Goal: Task Accomplishment & Management: Complete application form

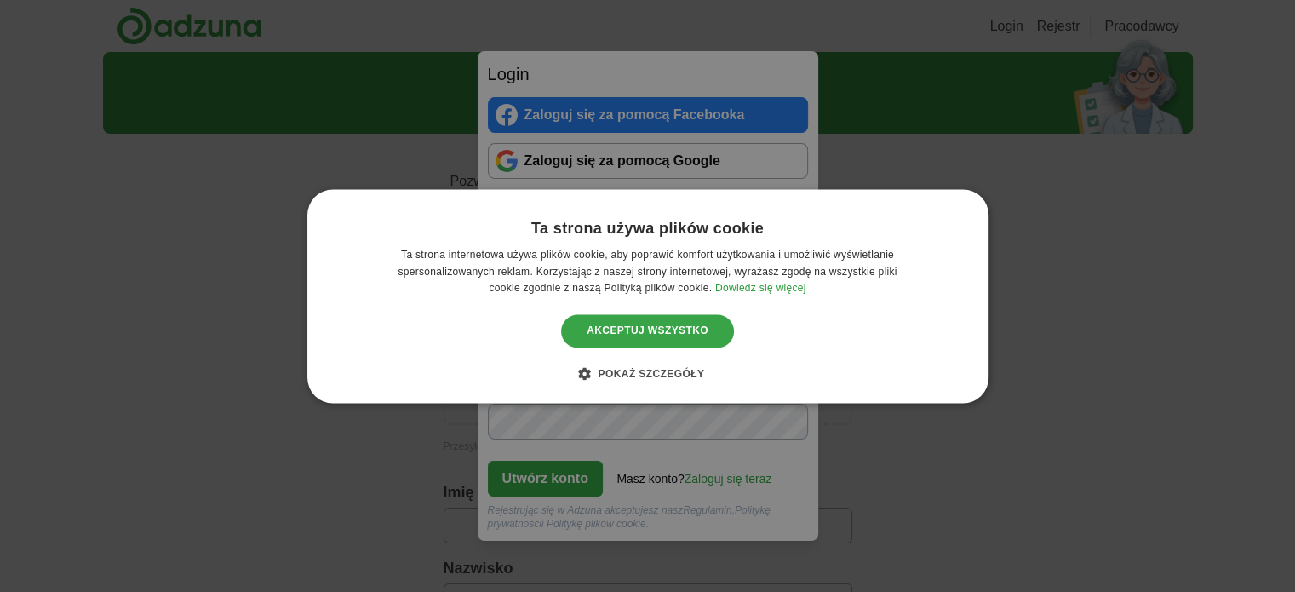
click at [662, 326] on font "Akceptuj wszystko" at bounding box center [647, 331] width 122 height 12
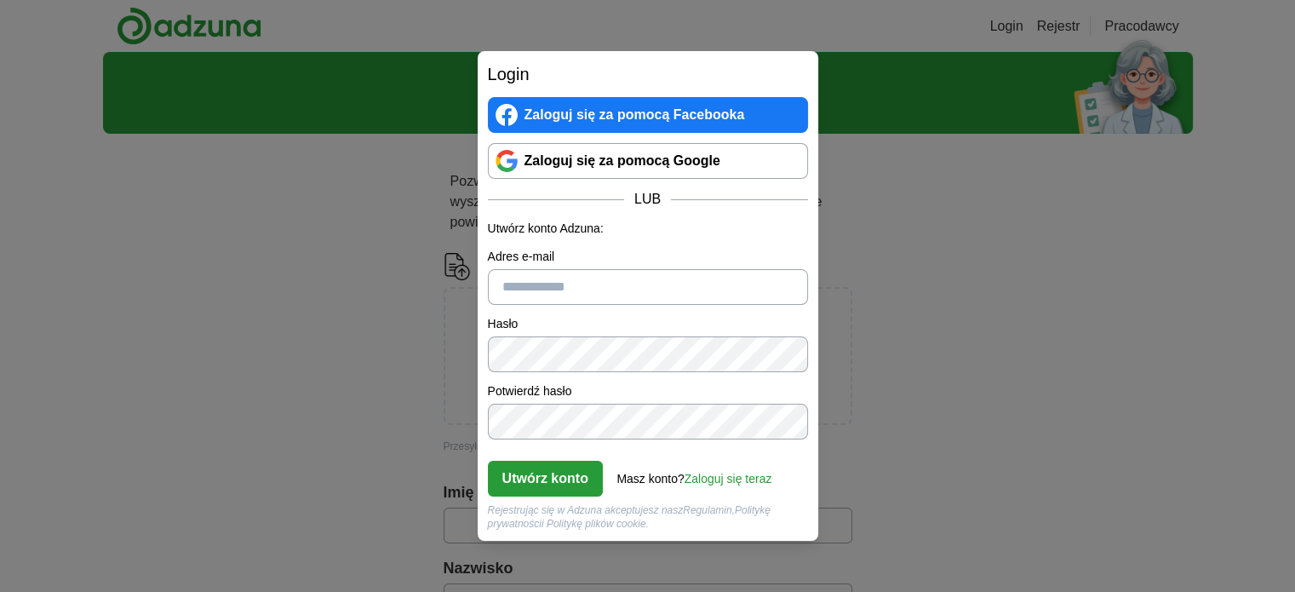
click at [521, 283] on input "Adres e-mail" at bounding box center [648, 287] width 320 height 36
type input "**********"
click at [555, 473] on font "Utwórz konto" at bounding box center [545, 478] width 86 height 14
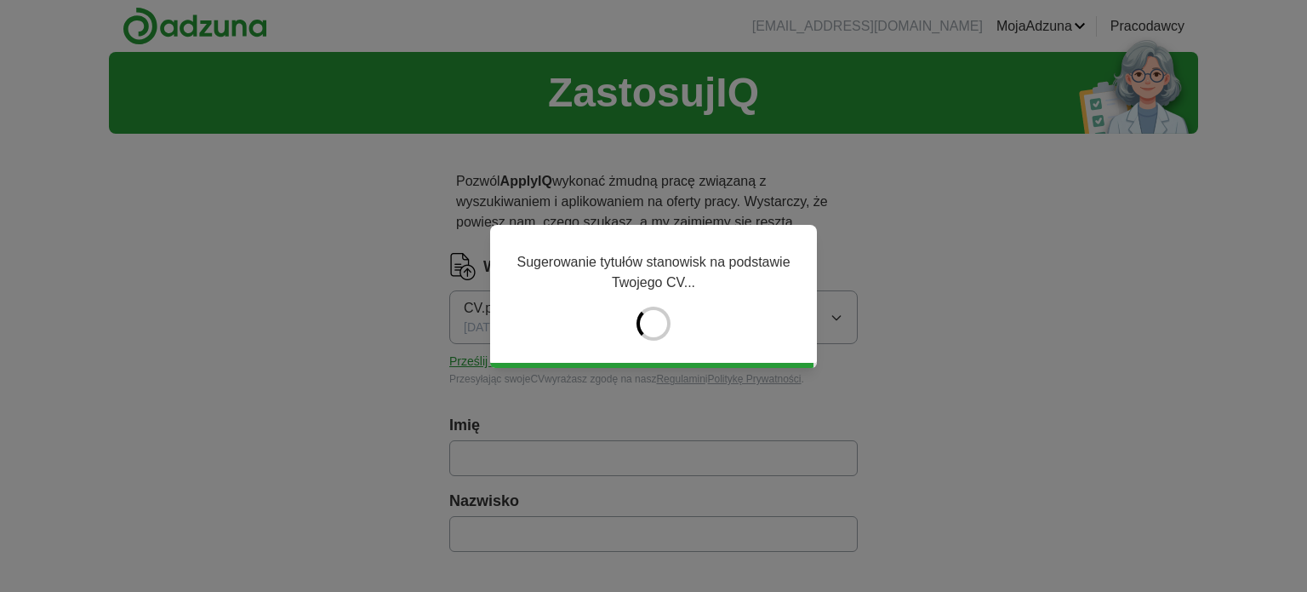
type input "******"
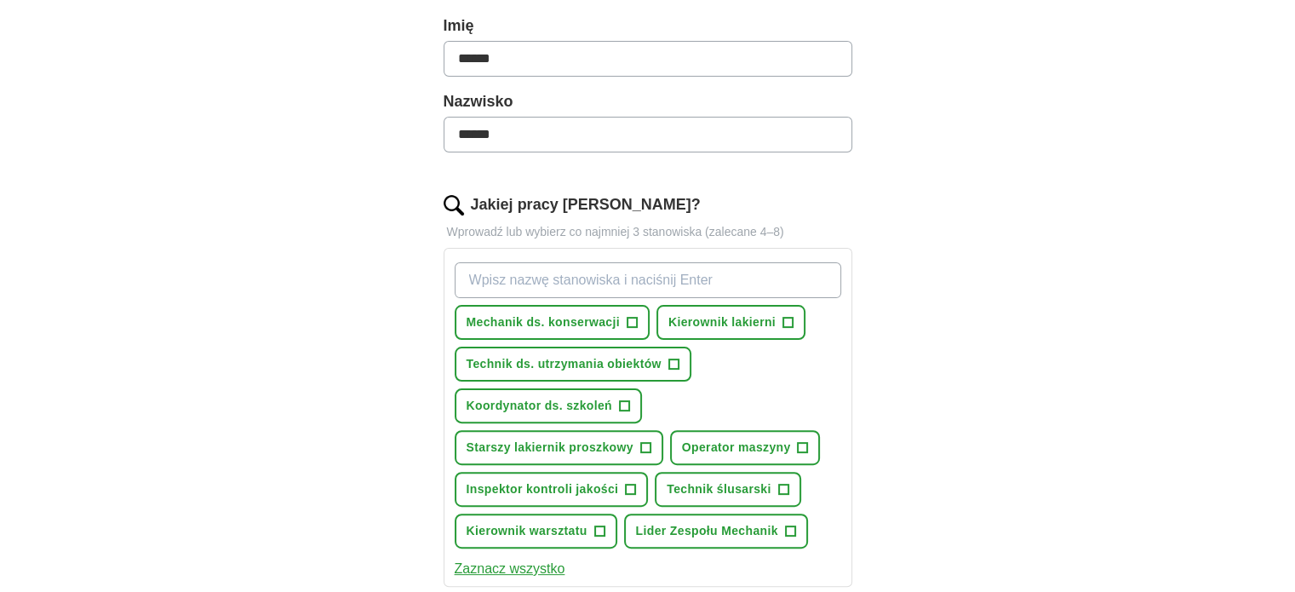
scroll to position [426, 0]
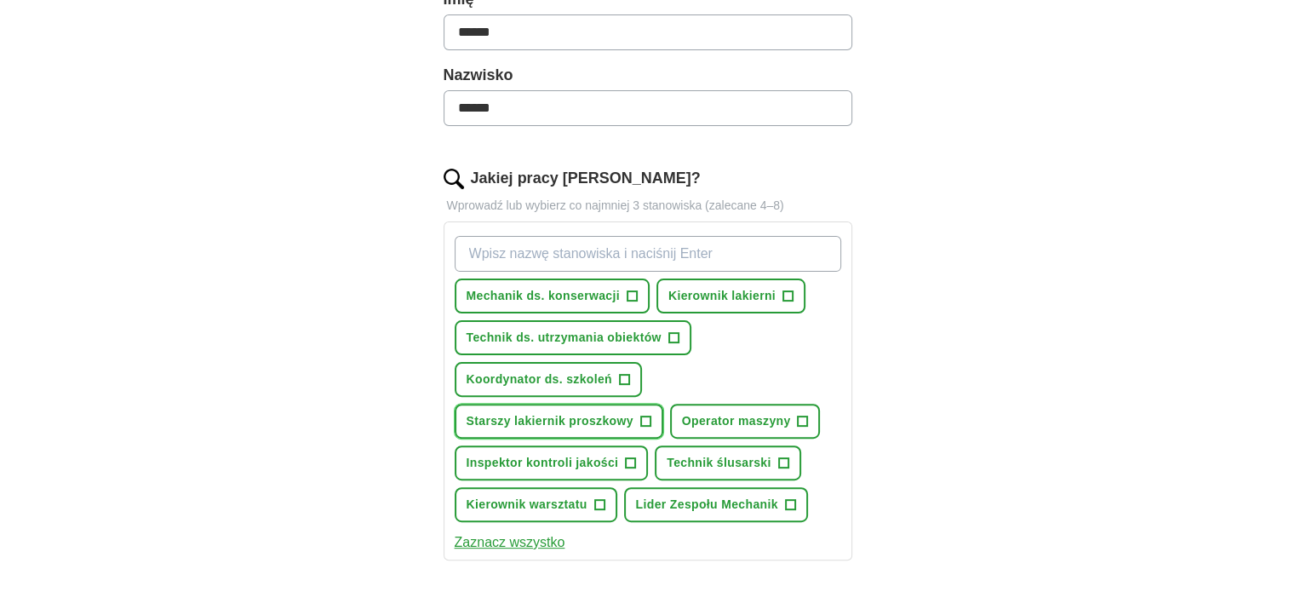
click at [582, 414] on font "Starszy lakiernik proszkowy" at bounding box center [549, 421] width 167 height 14
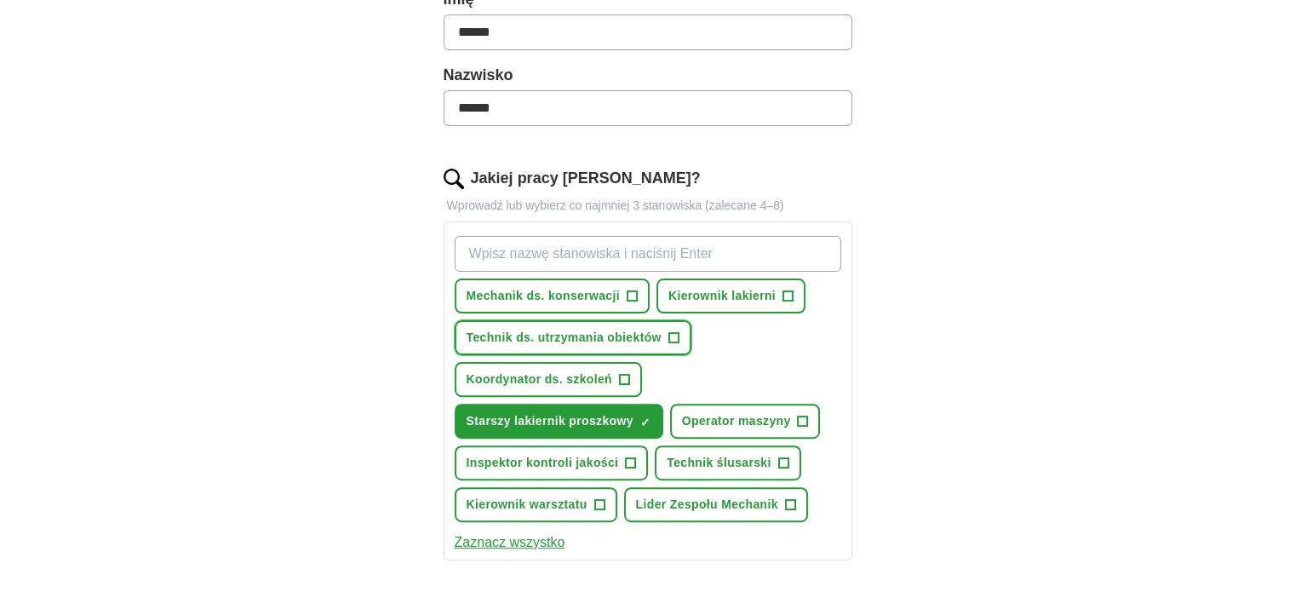
click at [512, 335] on font "Technik ds. utrzymania obiektów" at bounding box center [563, 337] width 195 height 14
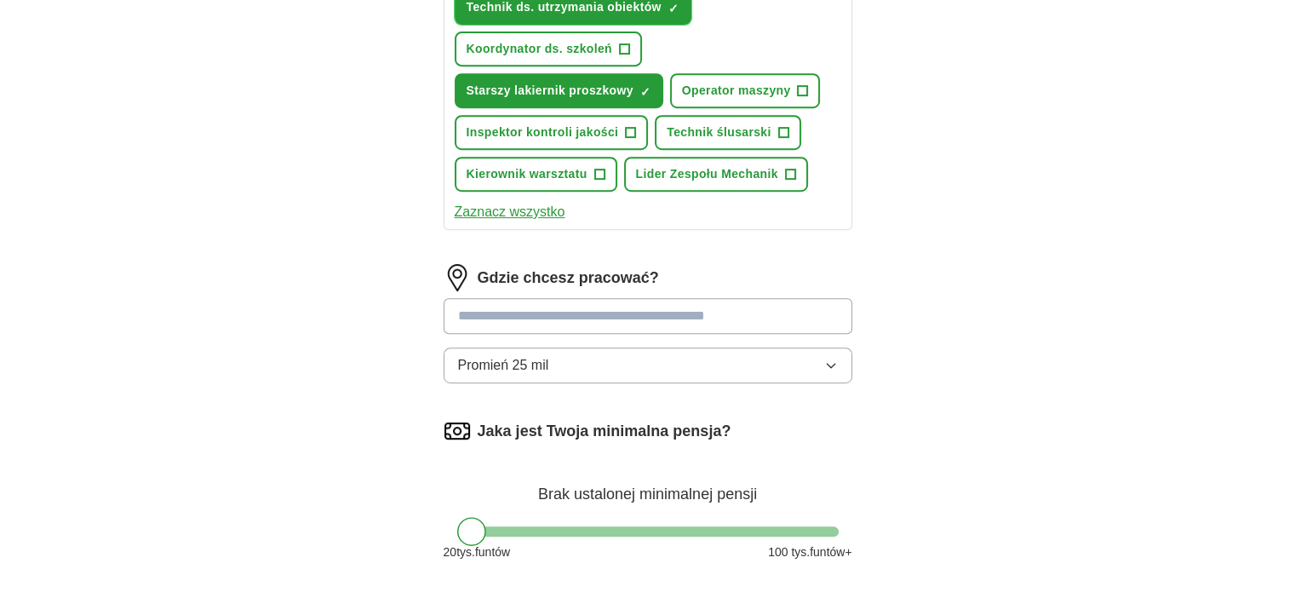
scroll to position [766, 0]
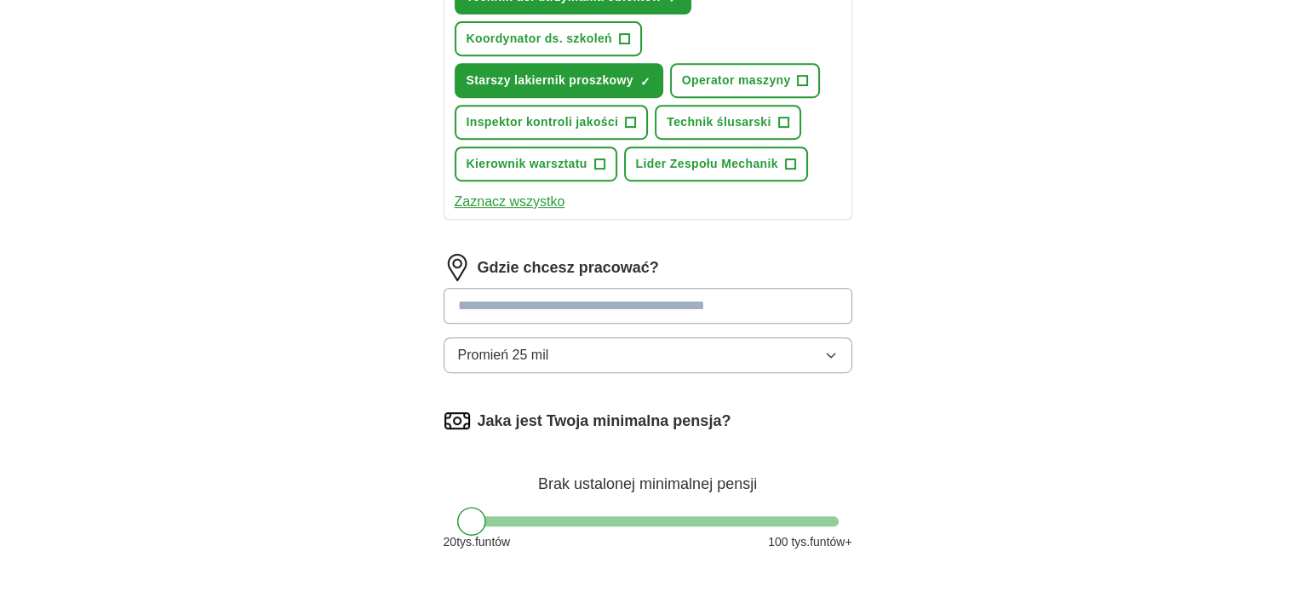
click at [834, 353] on icon "button" at bounding box center [830, 355] width 8 height 4
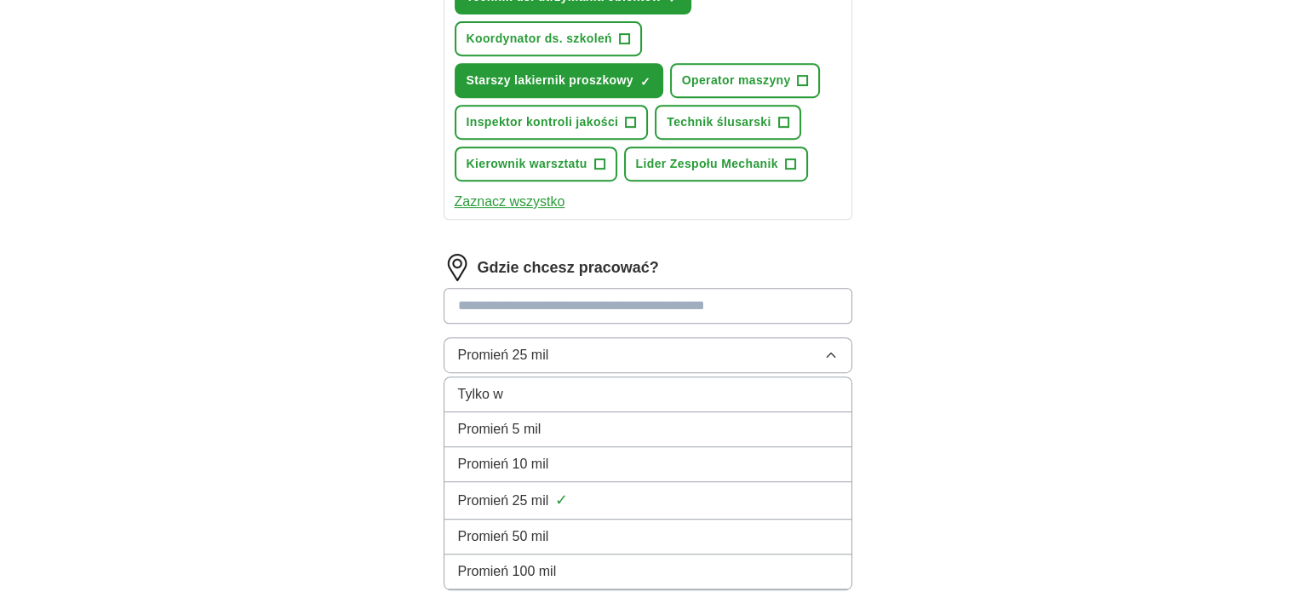
click at [593, 424] on div "Promień 5 mil" at bounding box center [648, 429] width 380 height 20
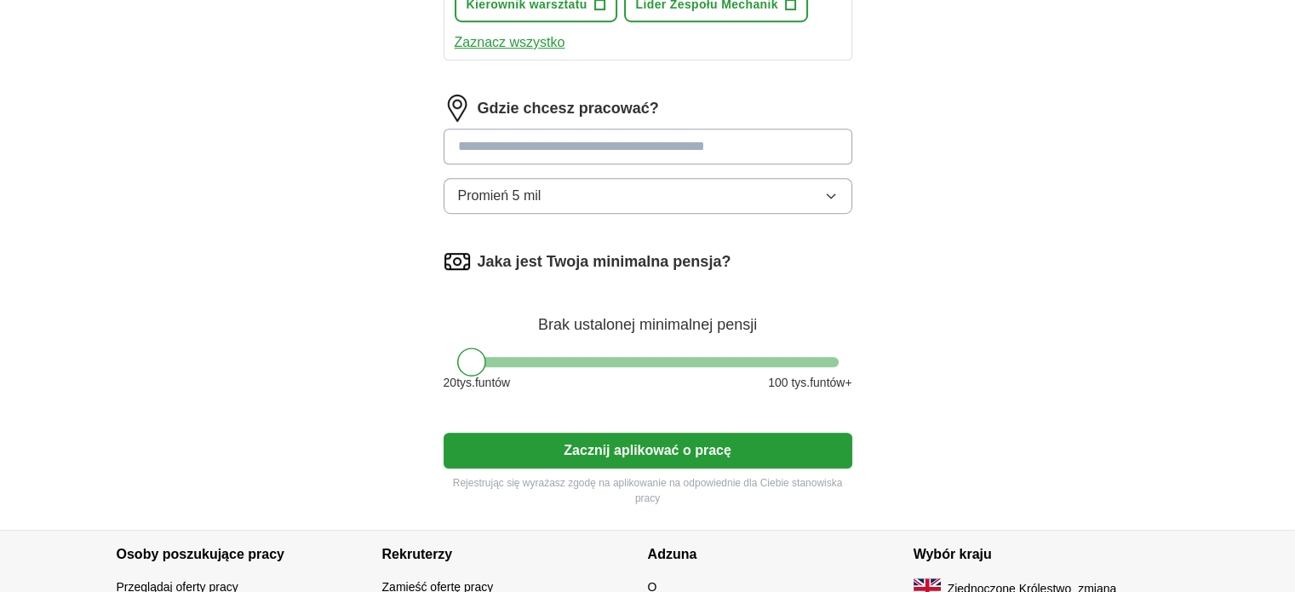
scroll to position [936, 0]
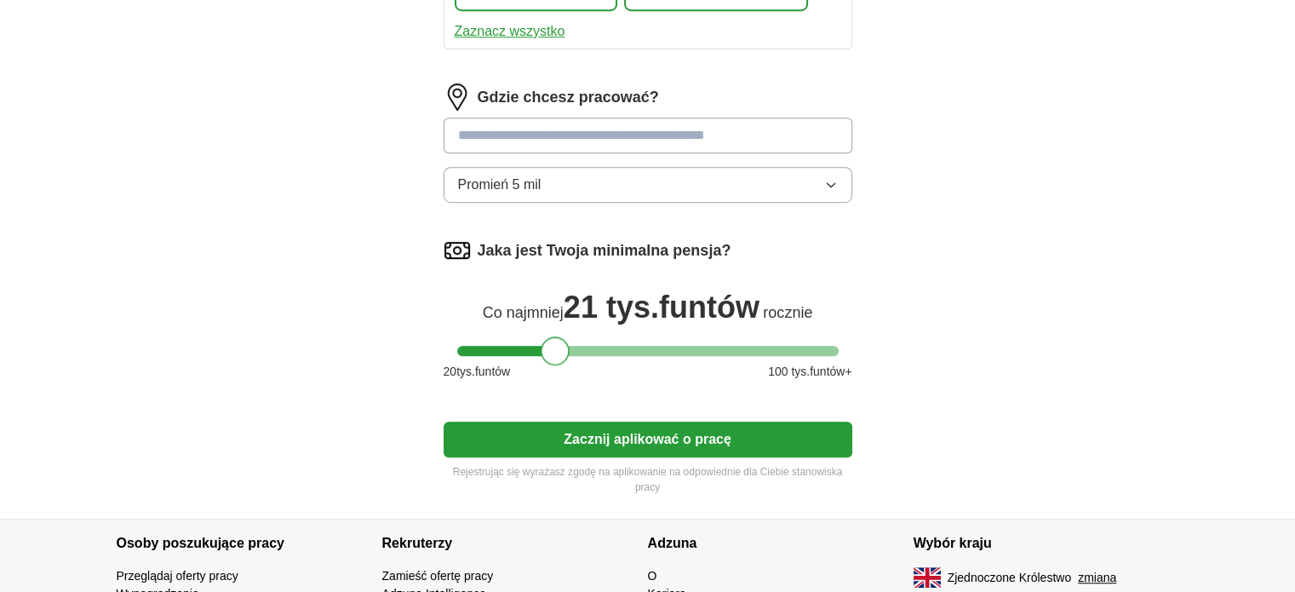
drag, startPoint x: 476, startPoint y: 346, endPoint x: 558, endPoint y: 352, distance: 82.7
click at [558, 352] on div at bounding box center [554, 350] width 29 height 29
drag, startPoint x: 546, startPoint y: 346, endPoint x: 553, endPoint y: 333, distance: 14.5
click at [553, 336] on div at bounding box center [563, 350] width 29 height 29
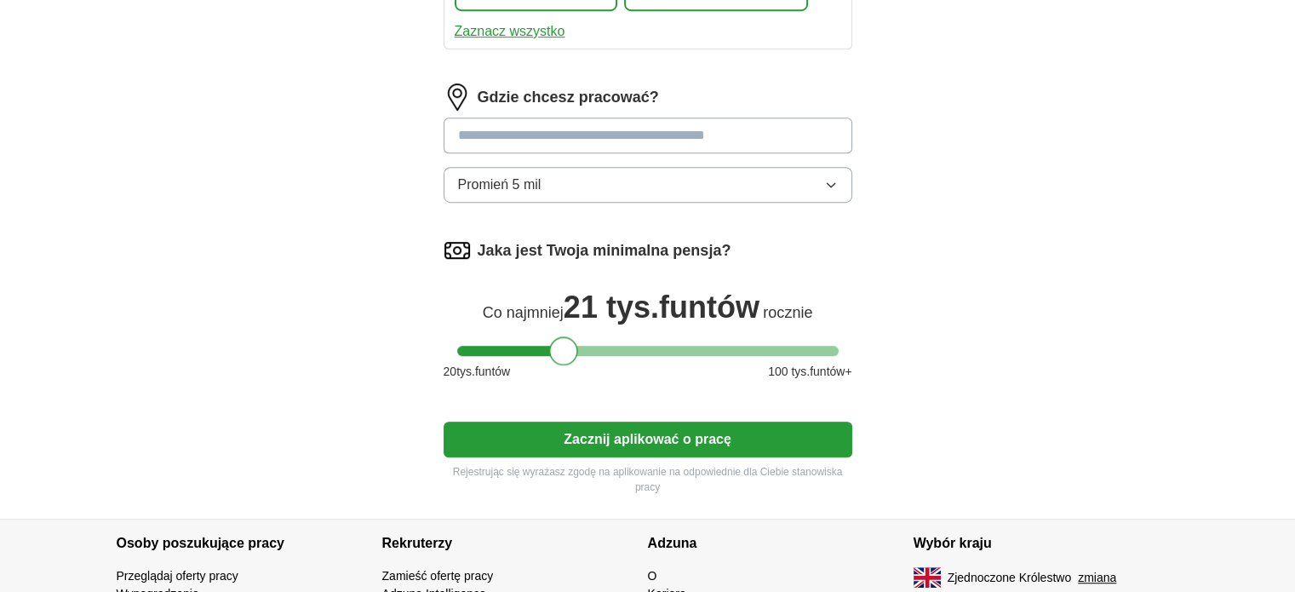
click at [553, 336] on div at bounding box center [563, 350] width 29 height 29
drag, startPoint x: 557, startPoint y: 357, endPoint x: 333, endPoint y: 347, distance: 224.0
click at [519, 346] on div at bounding box center [647, 351] width 381 height 10
drag, startPoint x: 521, startPoint y: 341, endPoint x: 539, endPoint y: 341, distance: 17.9
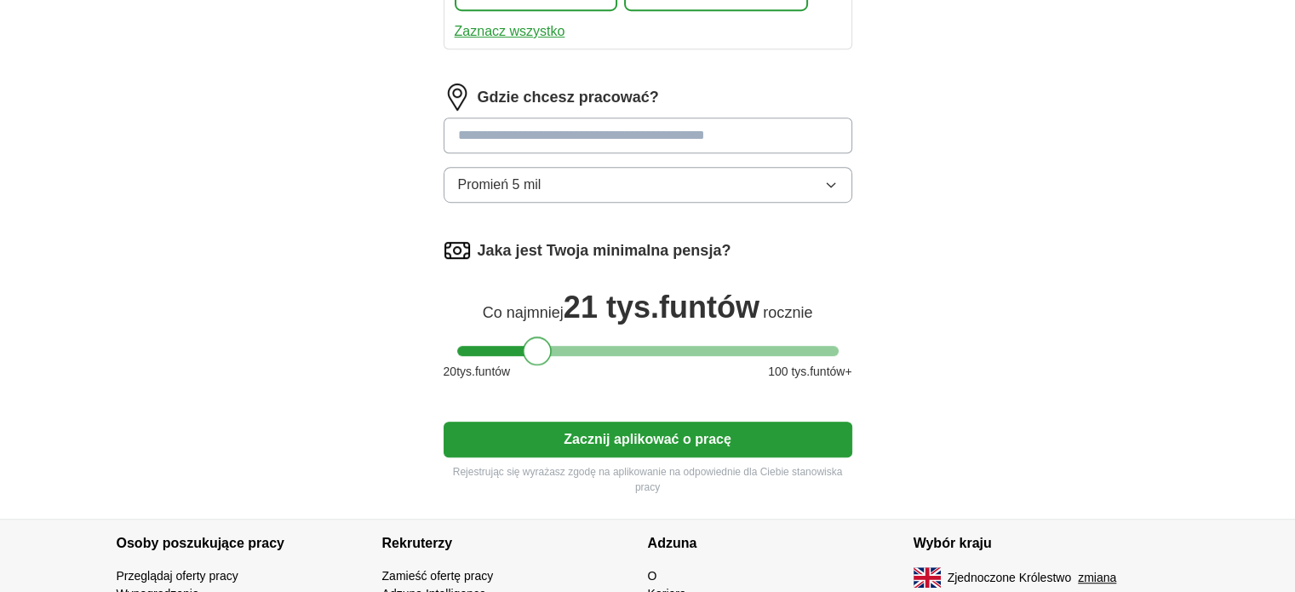
click at [539, 341] on div at bounding box center [537, 350] width 29 height 29
click at [580, 432] on font "Zacznij aplikować o pracę" at bounding box center [647, 439] width 168 height 14
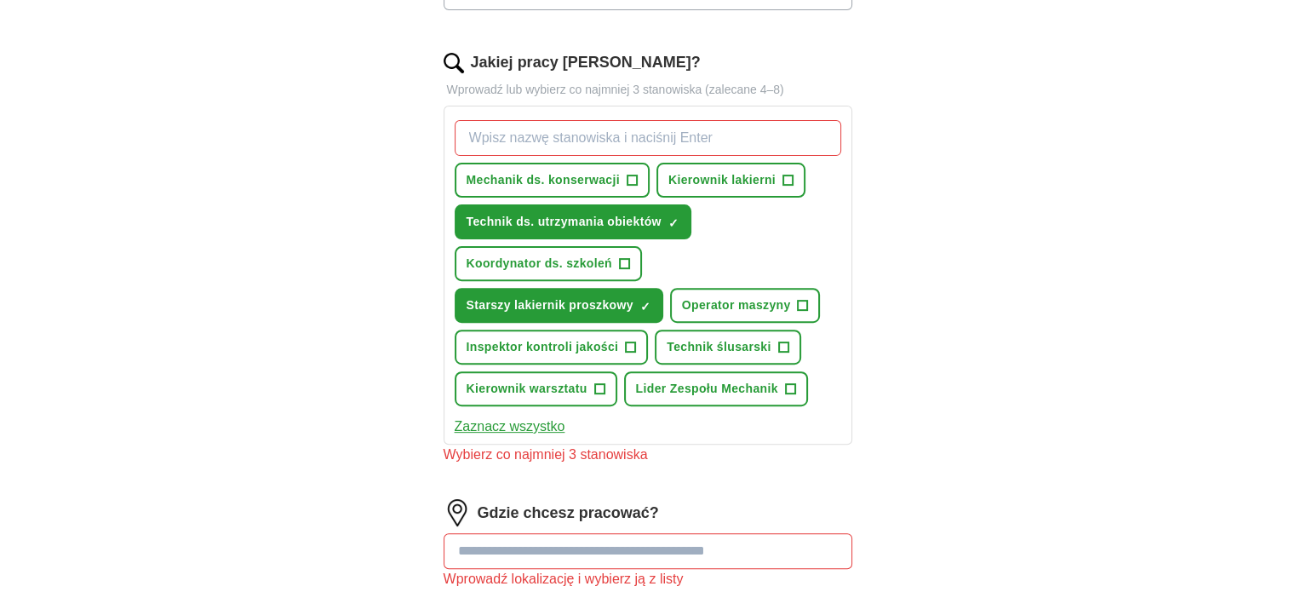
scroll to position [511, 0]
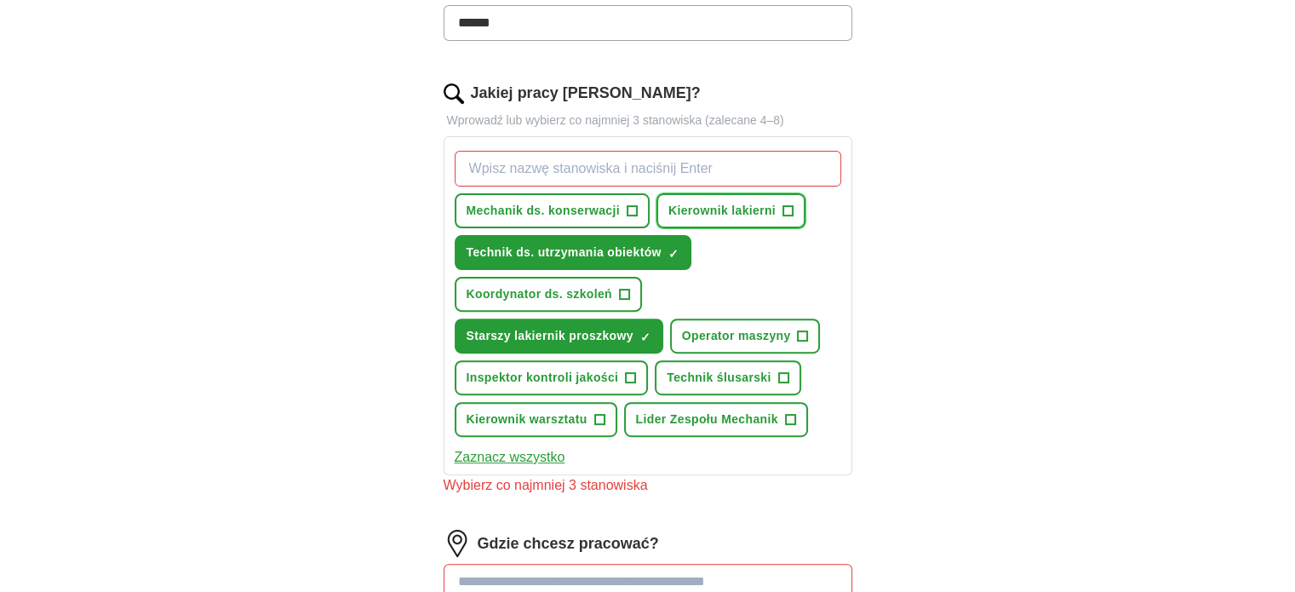
click at [727, 209] on font "Kierownik lakierni" at bounding box center [721, 210] width 107 height 14
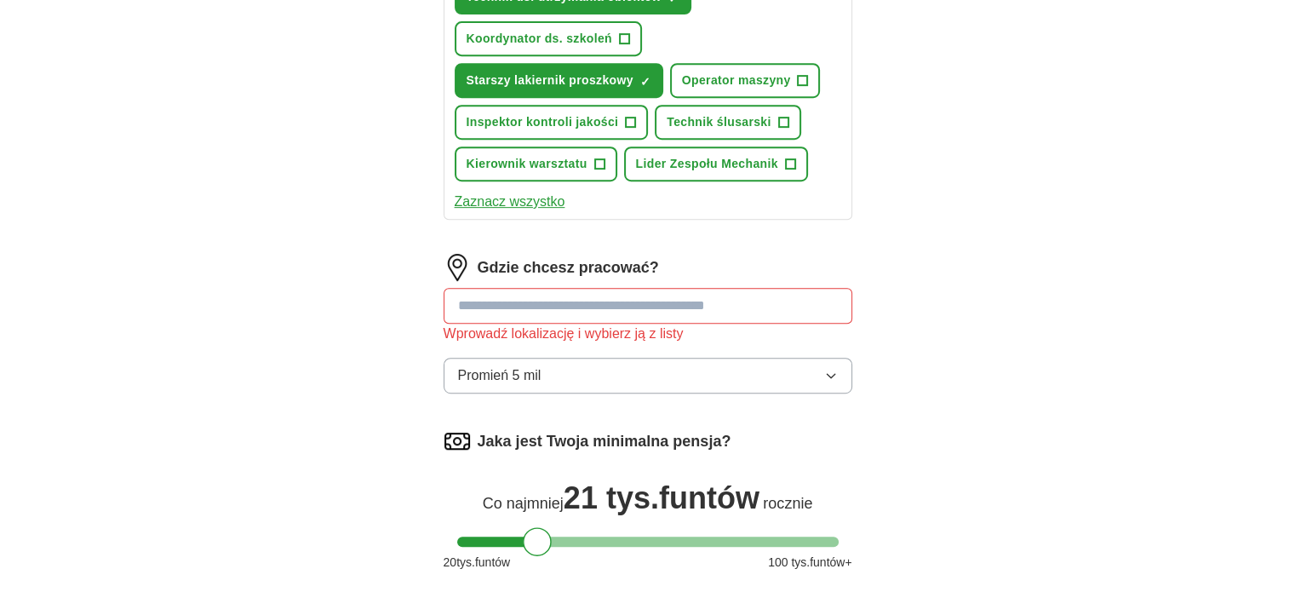
scroll to position [851, 0]
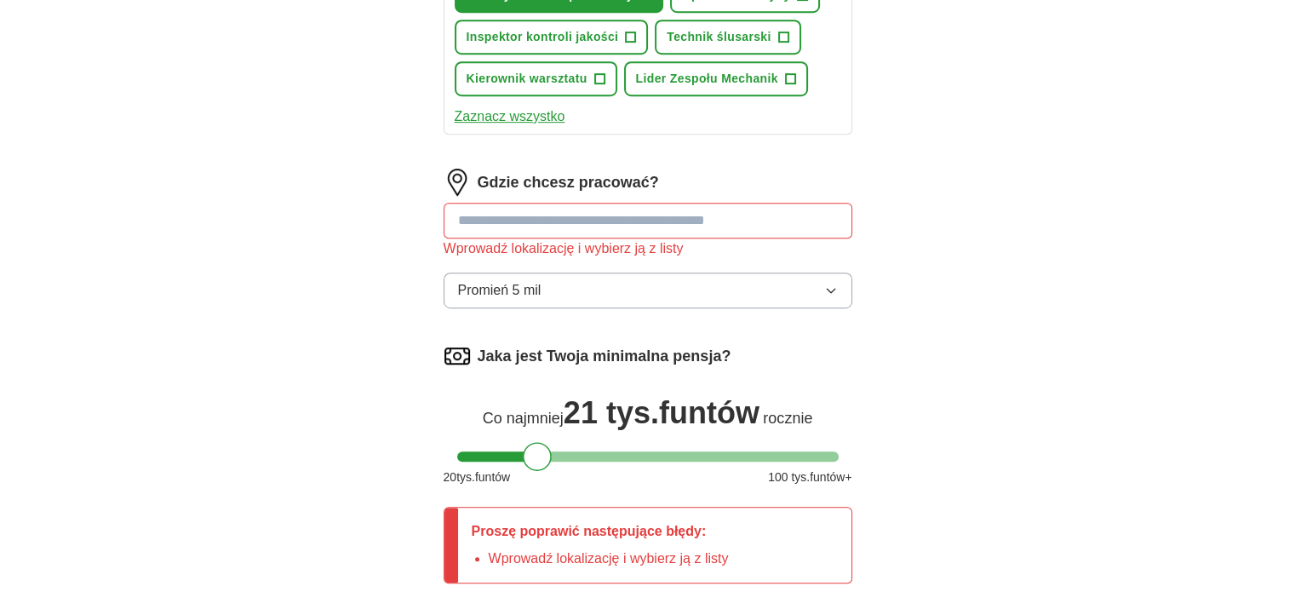
click at [575, 214] on input at bounding box center [647, 221] width 409 height 36
click at [458, 212] on input at bounding box center [647, 221] width 409 height 36
click at [460, 210] on input at bounding box center [647, 221] width 409 height 36
drag, startPoint x: 460, startPoint y: 210, endPoint x: 499, endPoint y: 210, distance: 39.2
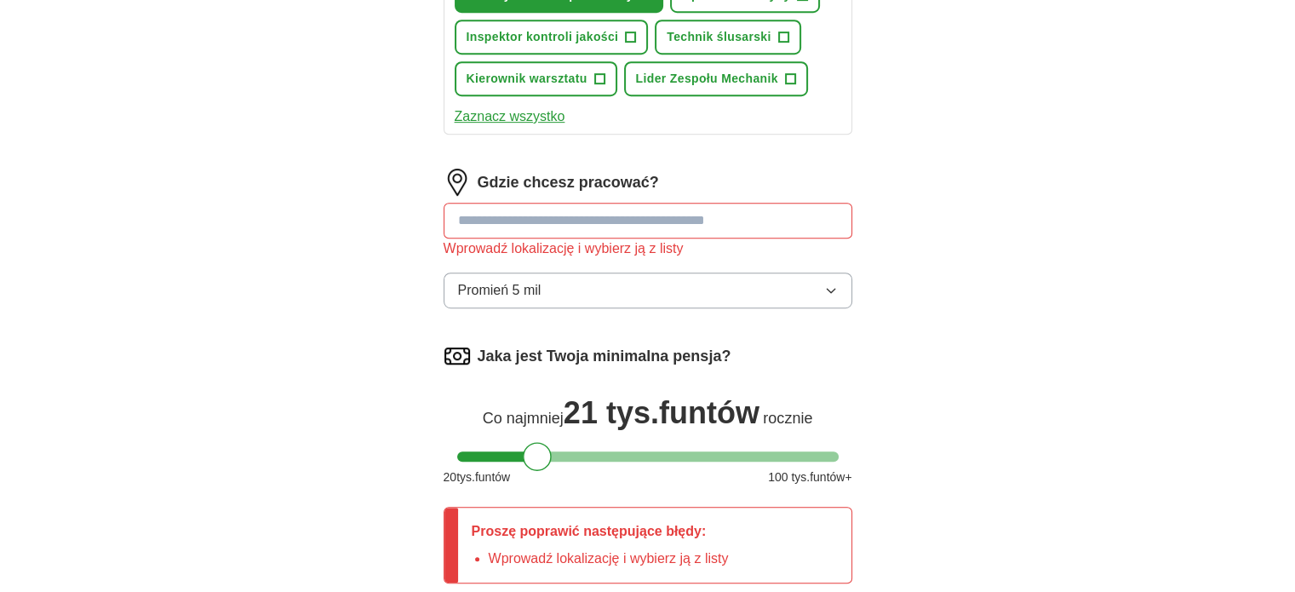
click at [483, 210] on input at bounding box center [647, 221] width 409 height 36
click at [558, 212] on input at bounding box center [647, 221] width 409 height 36
click at [569, 212] on input at bounding box center [647, 221] width 409 height 36
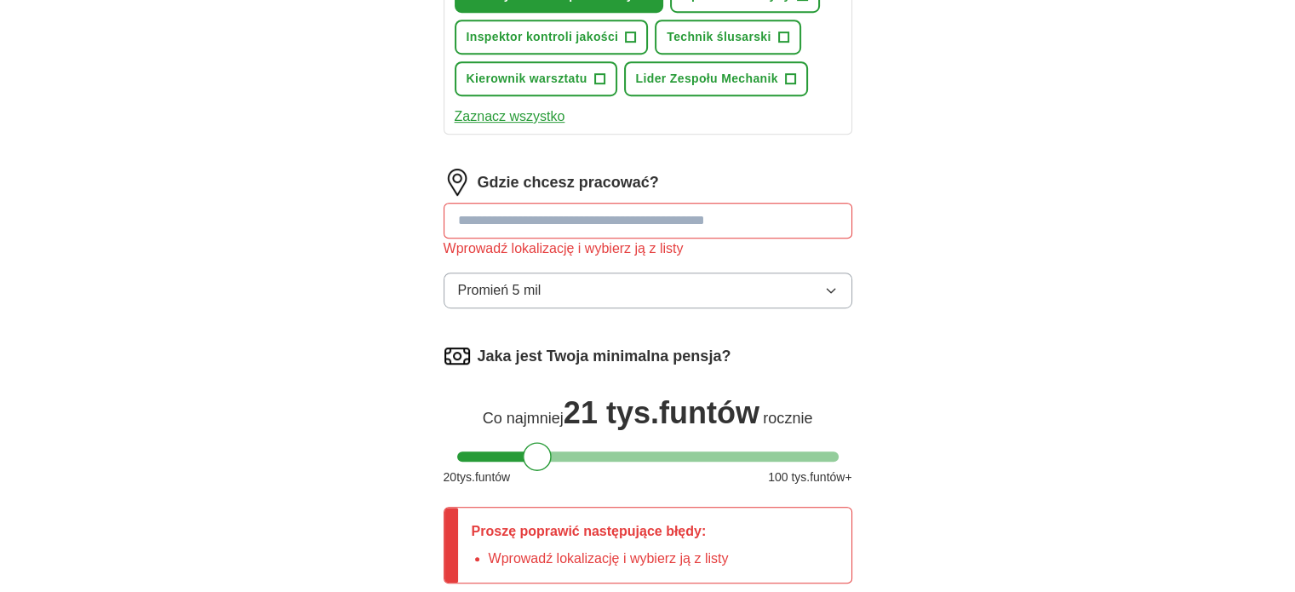
click at [572, 215] on input at bounding box center [647, 221] width 409 height 36
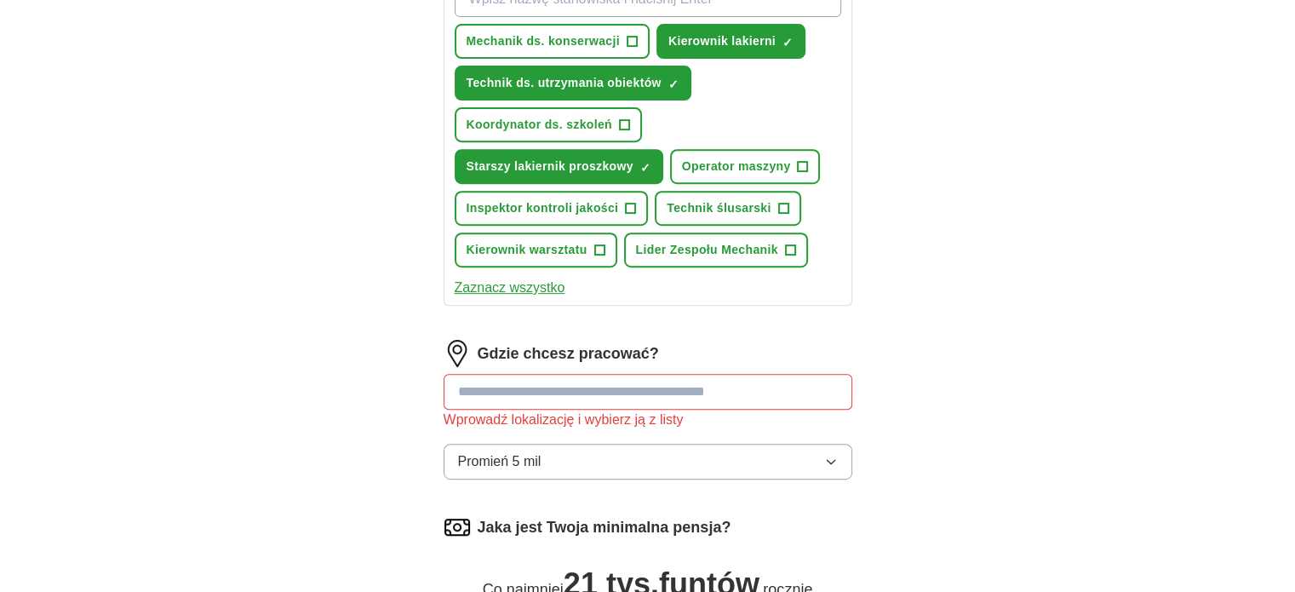
scroll to position [638, 0]
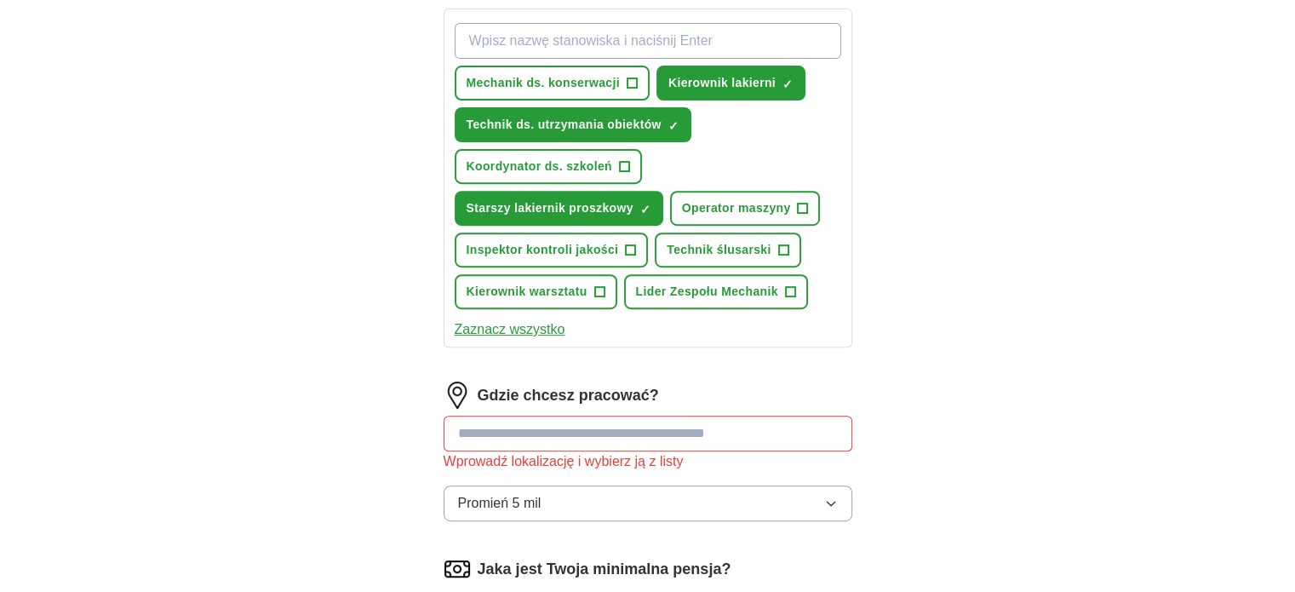
click at [835, 496] on icon "button" at bounding box center [831, 503] width 14 height 14
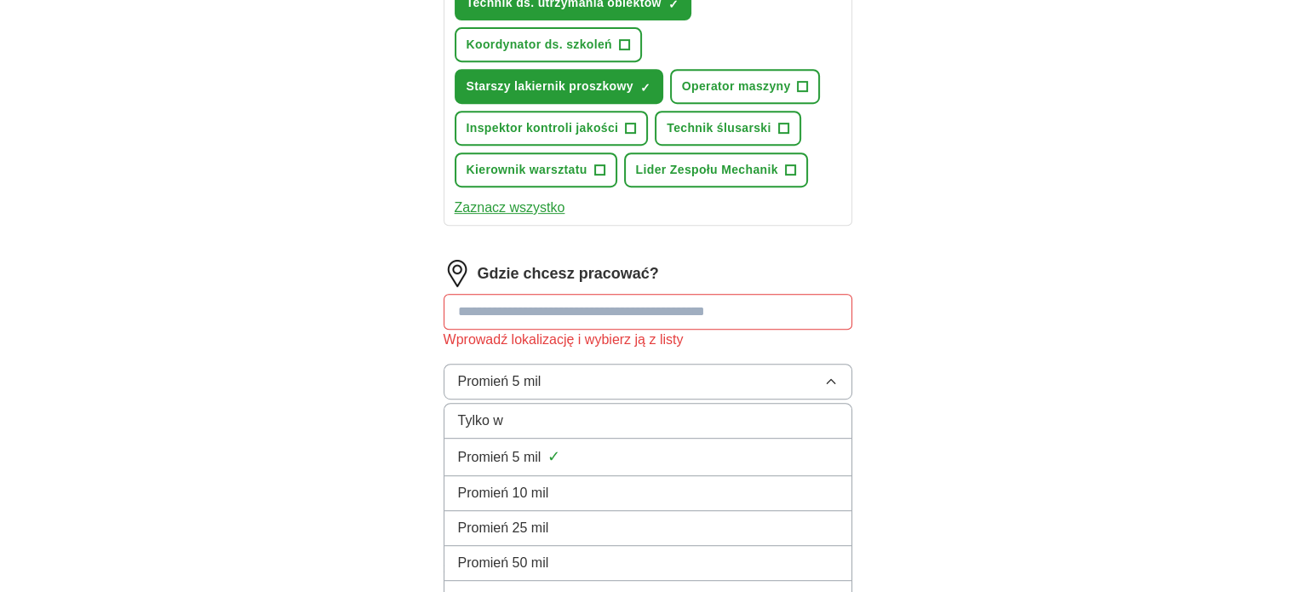
scroll to position [723, 0]
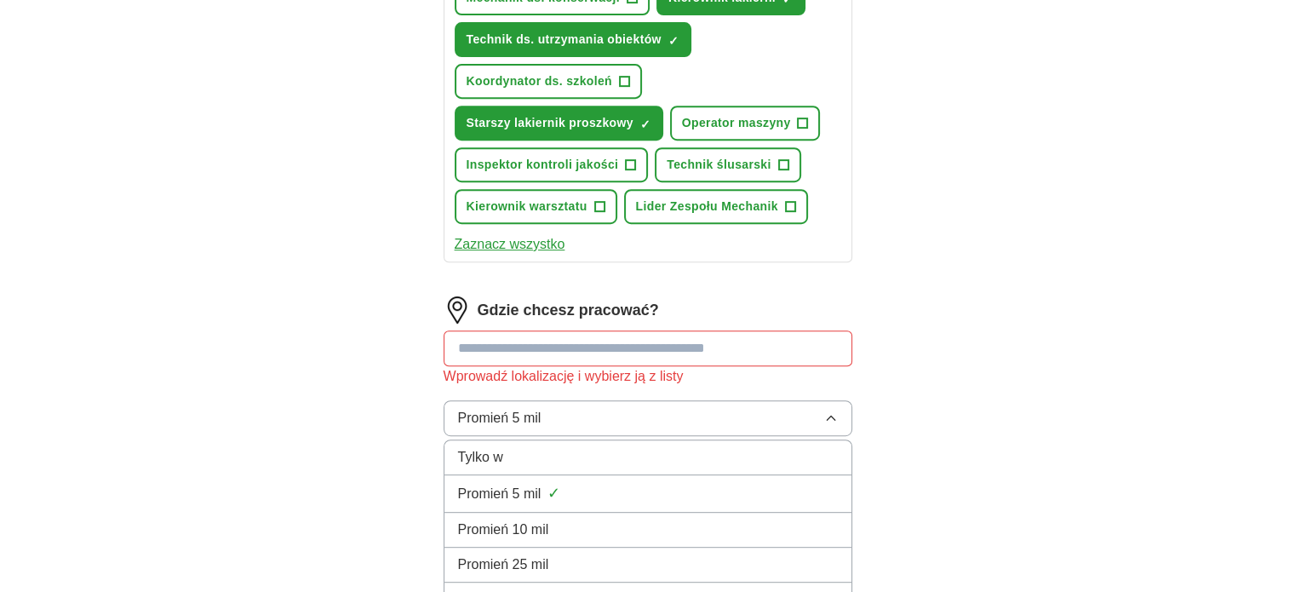
click at [829, 403] on button "Promień 5 mil" at bounding box center [647, 418] width 409 height 36
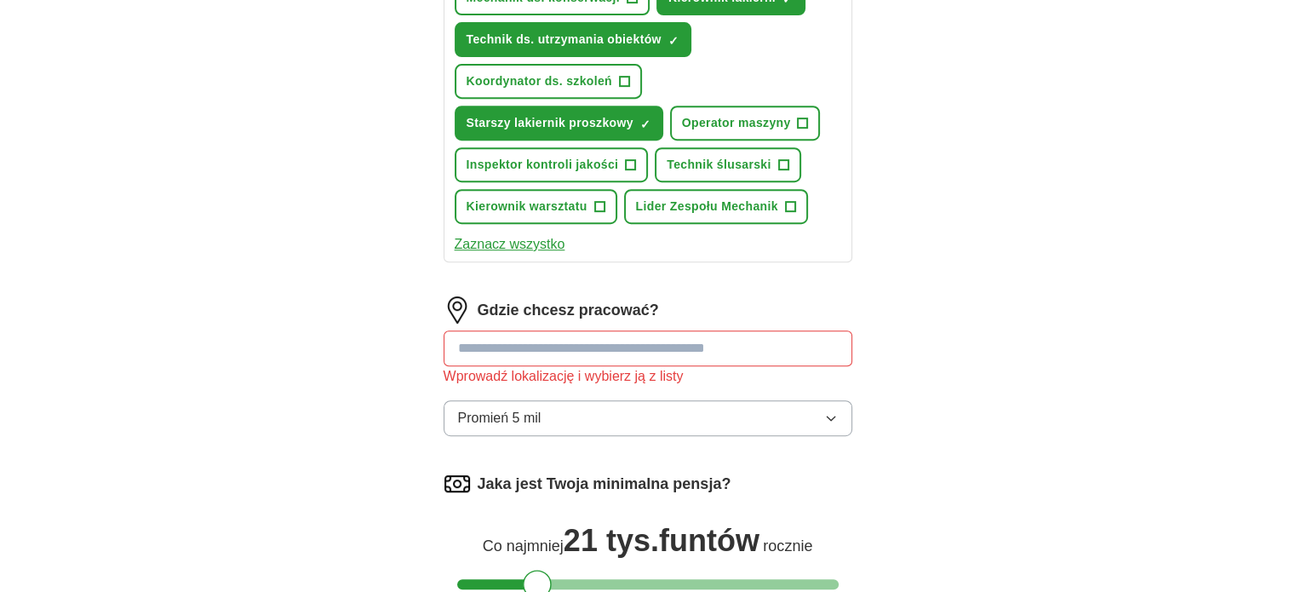
click at [684, 338] on input at bounding box center [647, 348] width 409 height 36
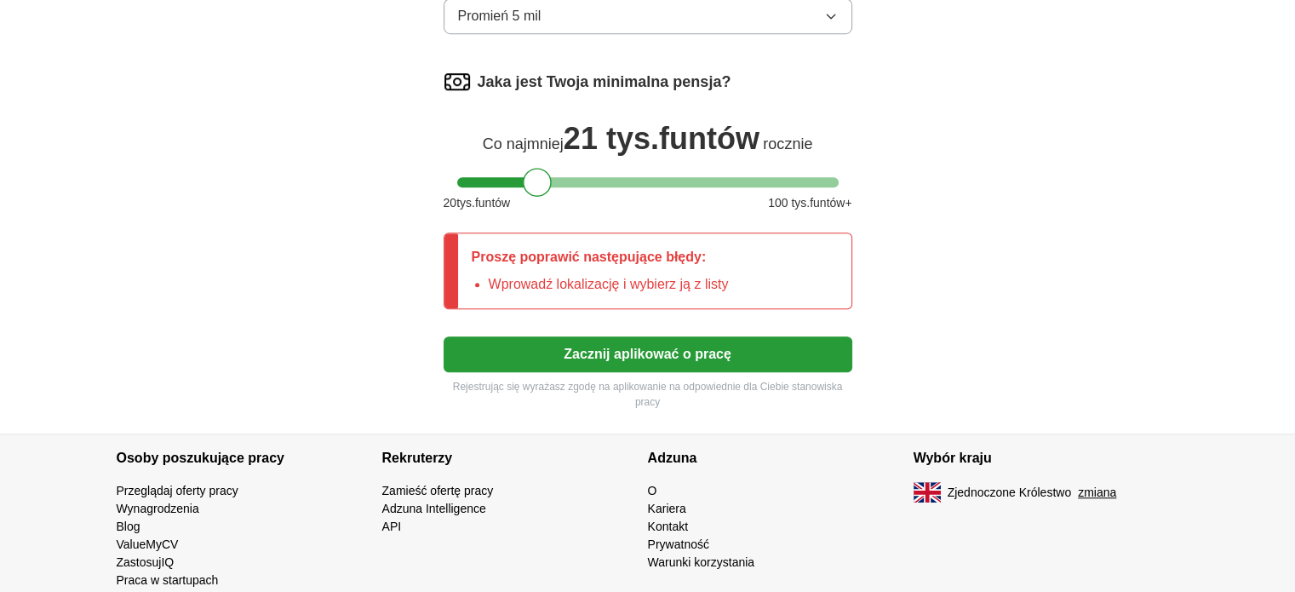
scroll to position [1149, 0]
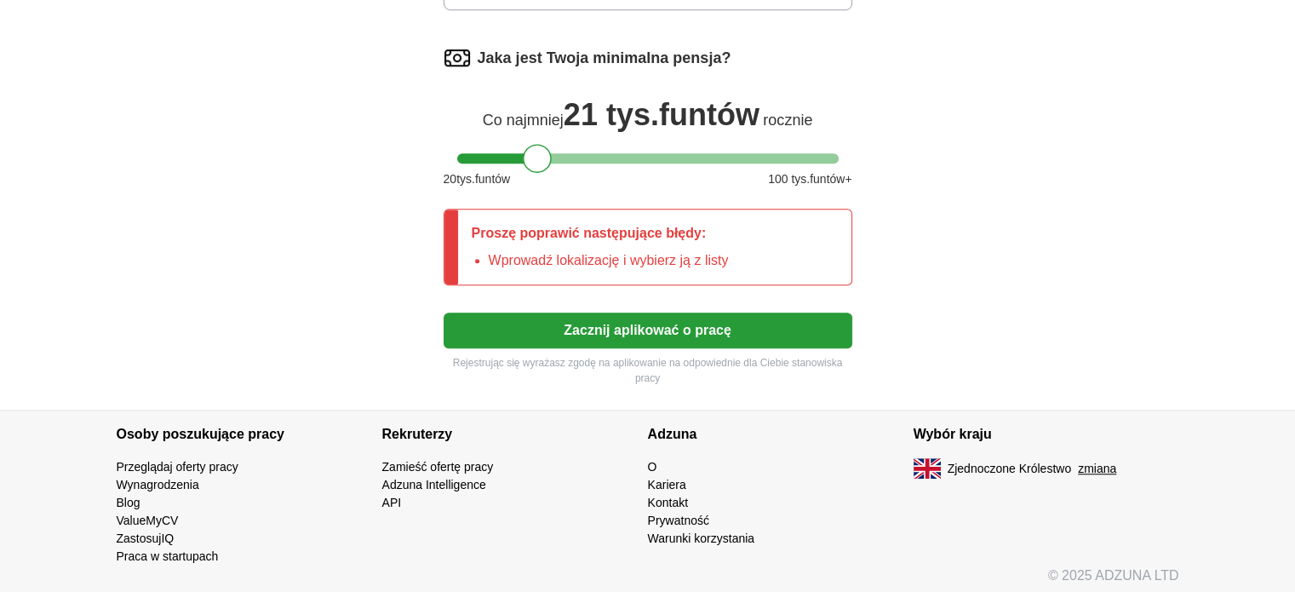
type input "****"
click at [571, 323] on font "Zacznij aplikować o pracę" at bounding box center [647, 330] width 168 height 14
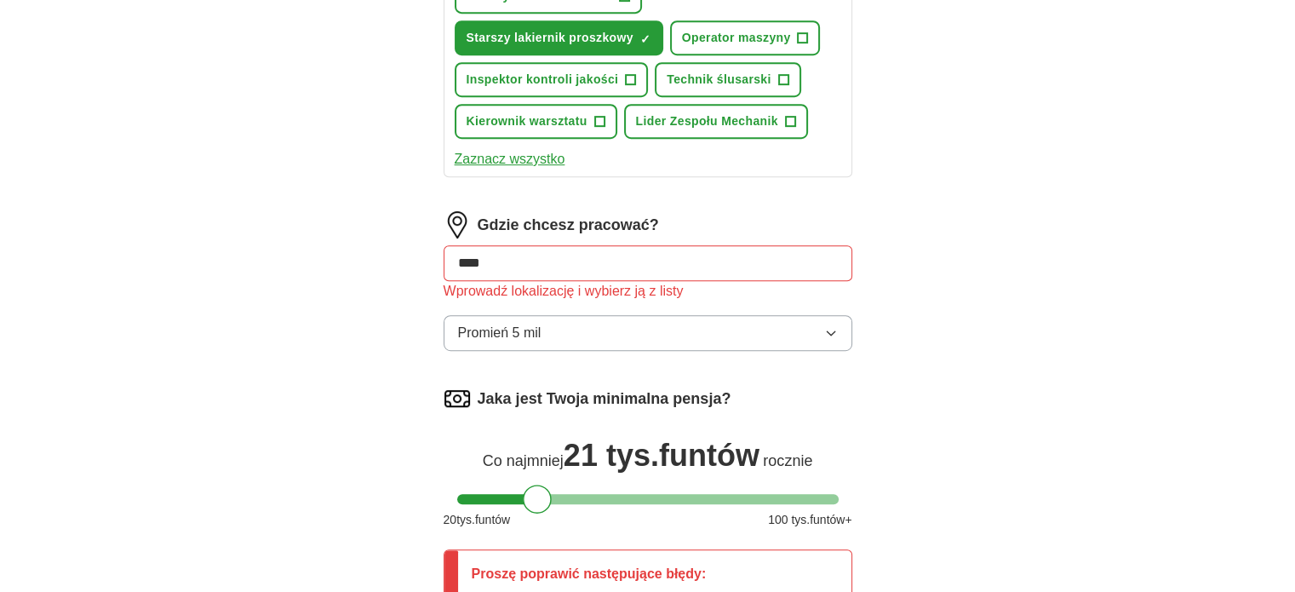
click at [454, 388] on img at bounding box center [456, 398] width 27 height 27
click at [626, 221] on font "Gdzie chcesz pracować?" at bounding box center [567, 224] width 181 height 17
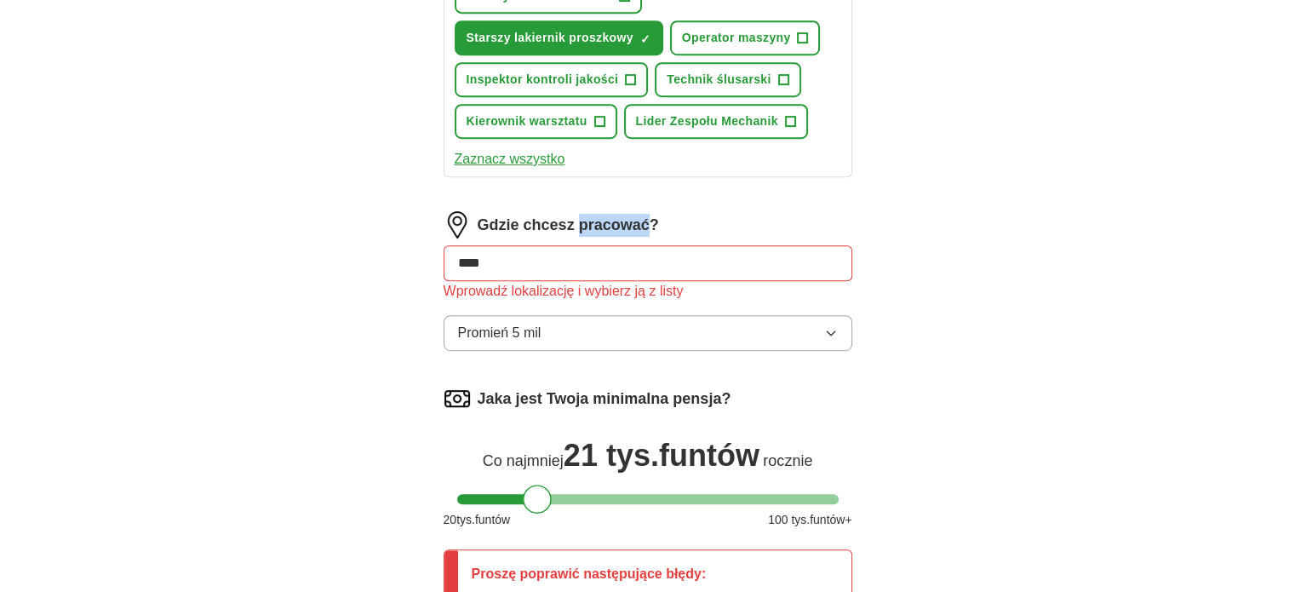
click at [623, 220] on font "Gdzie chcesz pracować?" at bounding box center [567, 224] width 181 height 17
drag, startPoint x: 224, startPoint y: 256, endPoint x: 228, endPoint y: 248, distance: 9.5
